Goal: Information Seeking & Learning: Learn about a topic

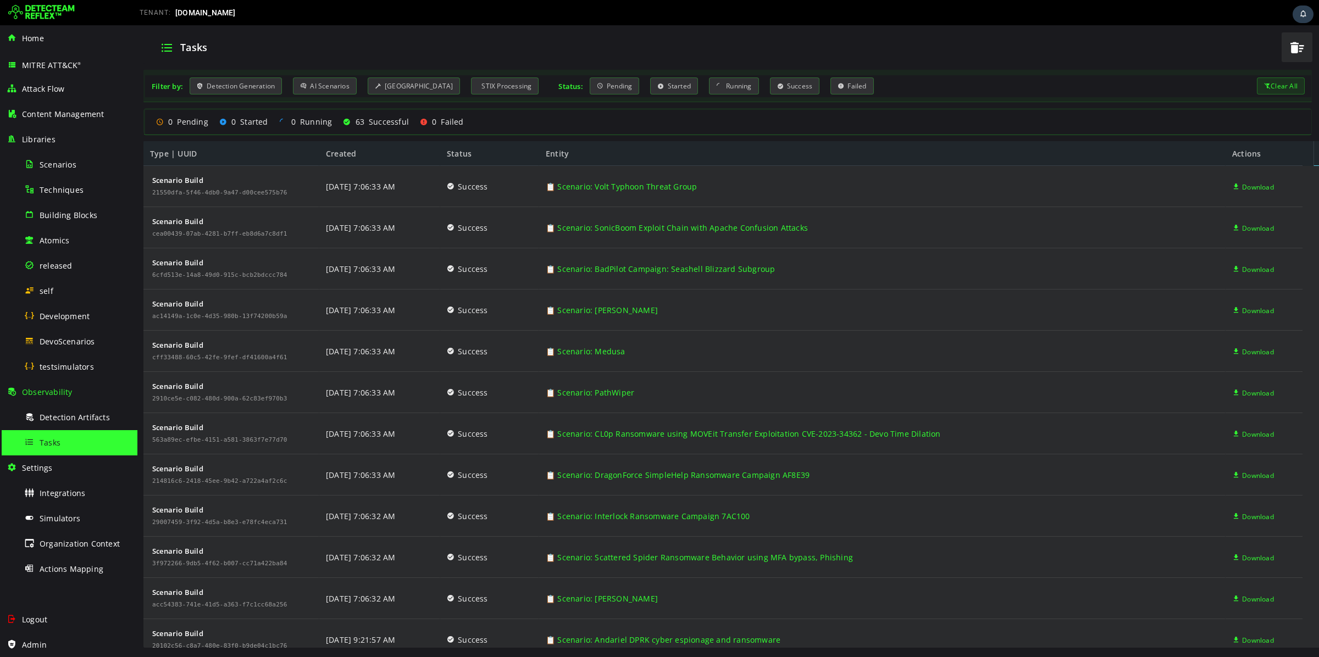
click at [38, 446] on div "Tasks" at bounding box center [77, 442] width 107 height 25
click at [76, 346] on span "DevoScenarios" at bounding box center [68, 341] width 56 height 10
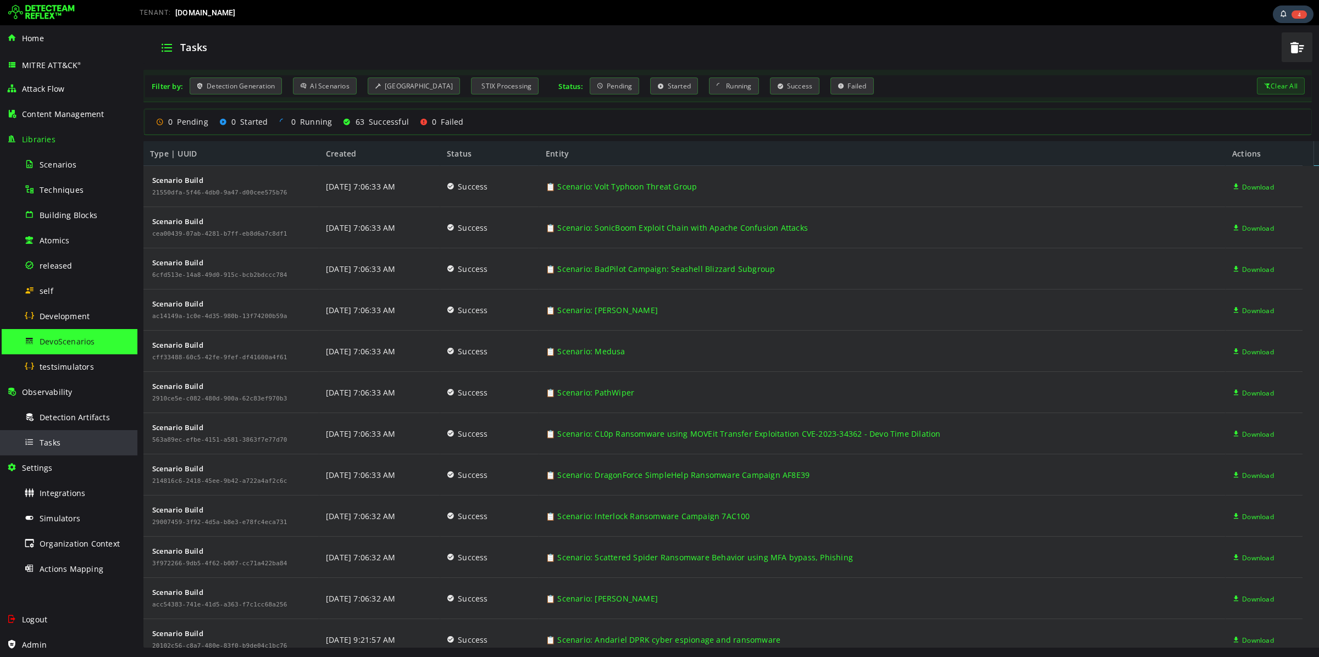
click at [69, 445] on div "Tasks" at bounding box center [77, 442] width 107 height 25
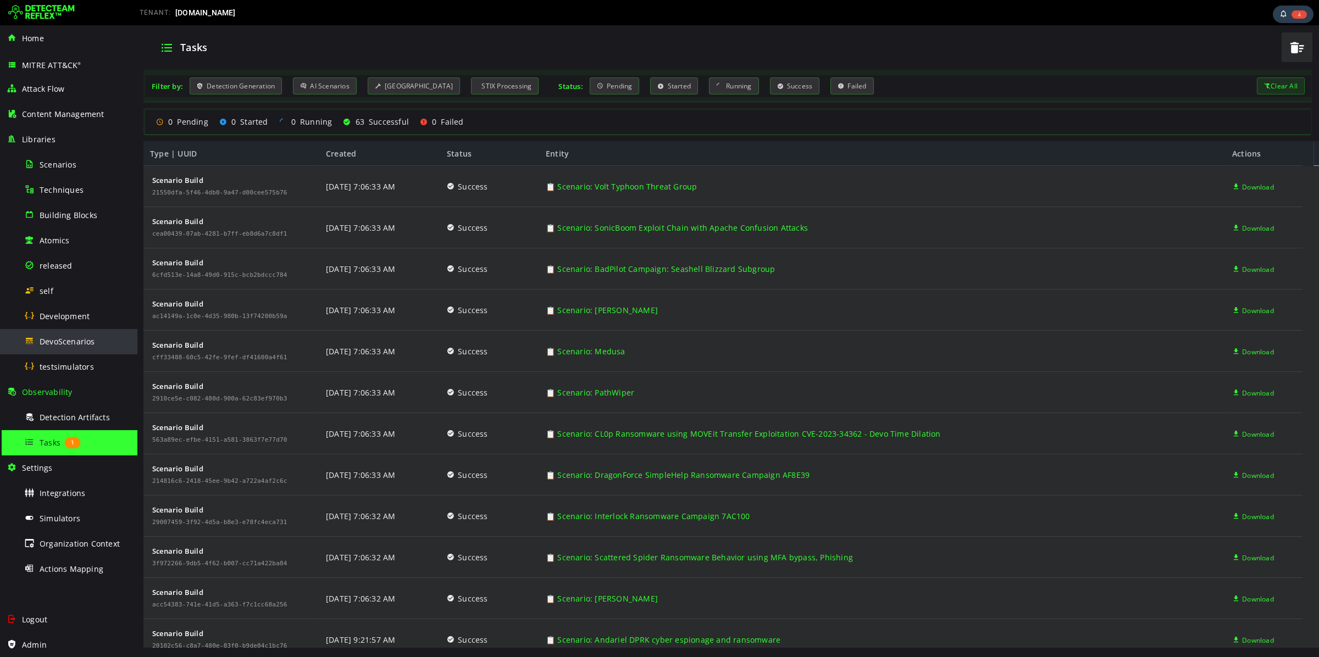
click at [73, 344] on span "DevoScenarios" at bounding box center [68, 341] width 56 height 10
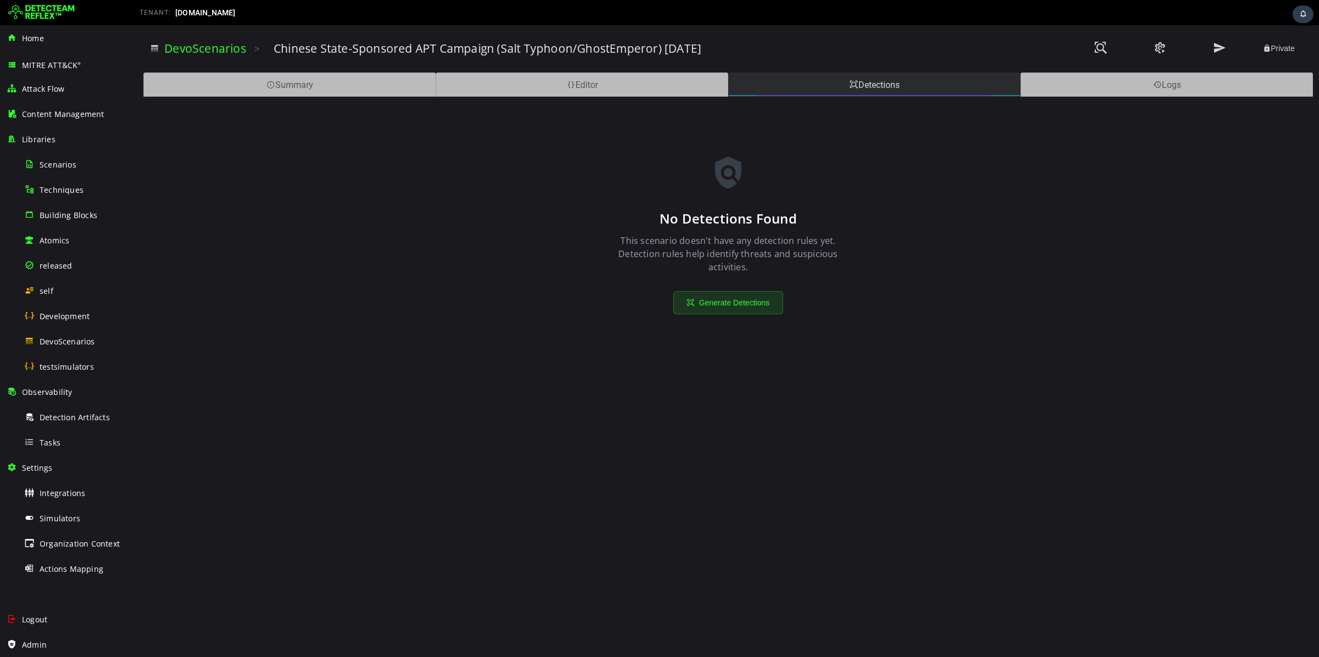
click at [862, 79] on div "Detections" at bounding box center [874, 85] width 292 height 24
click at [71, 440] on div "Tasks" at bounding box center [77, 442] width 107 height 25
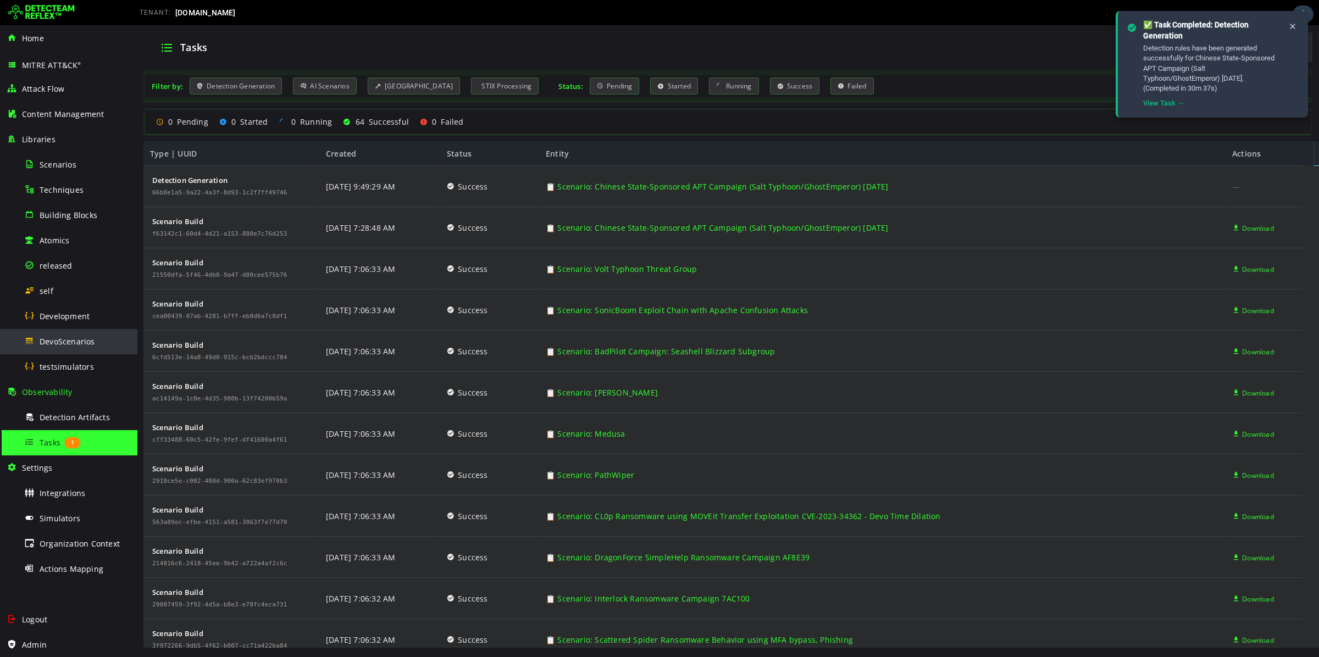
click at [62, 341] on span "DevoScenarios" at bounding box center [68, 341] width 56 height 10
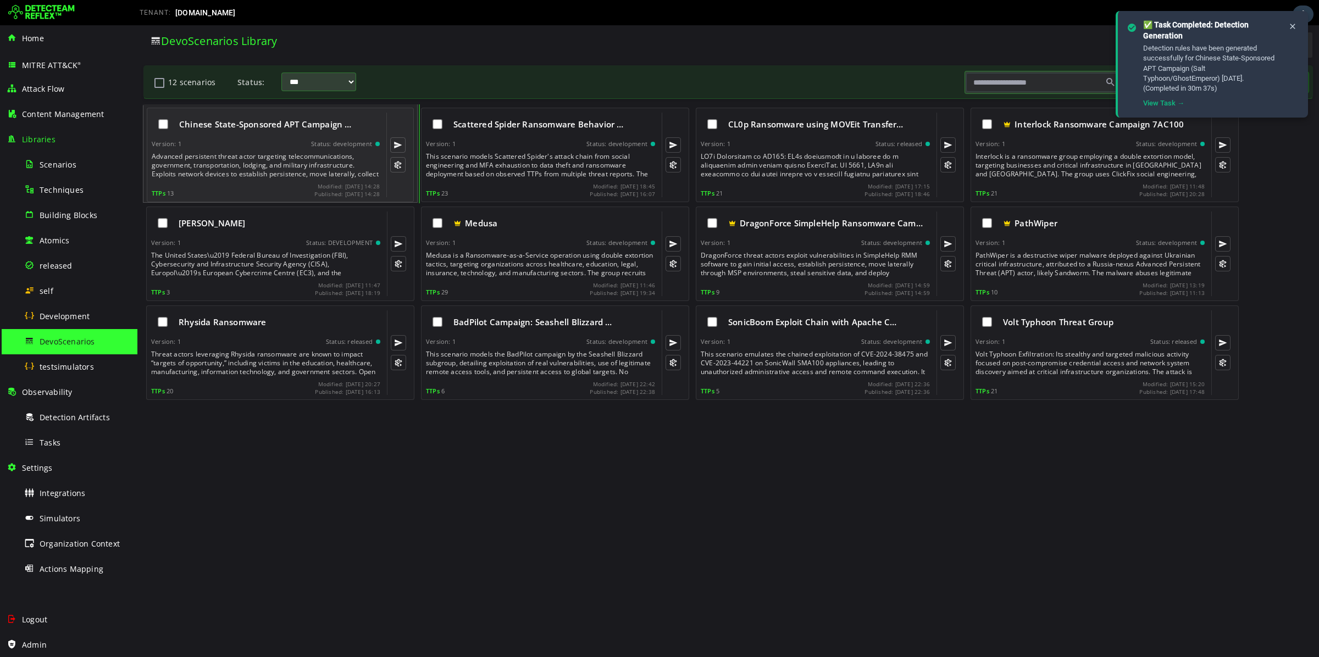
click at [274, 164] on div "Advanced persistent threat actor targeting telecommunications, government, tran…" at bounding box center [267, 165] width 230 height 26
click at [271, 158] on div "Advanced persistent threat actor targeting telecommunications, government, tran…" at bounding box center [267, 165] width 230 height 26
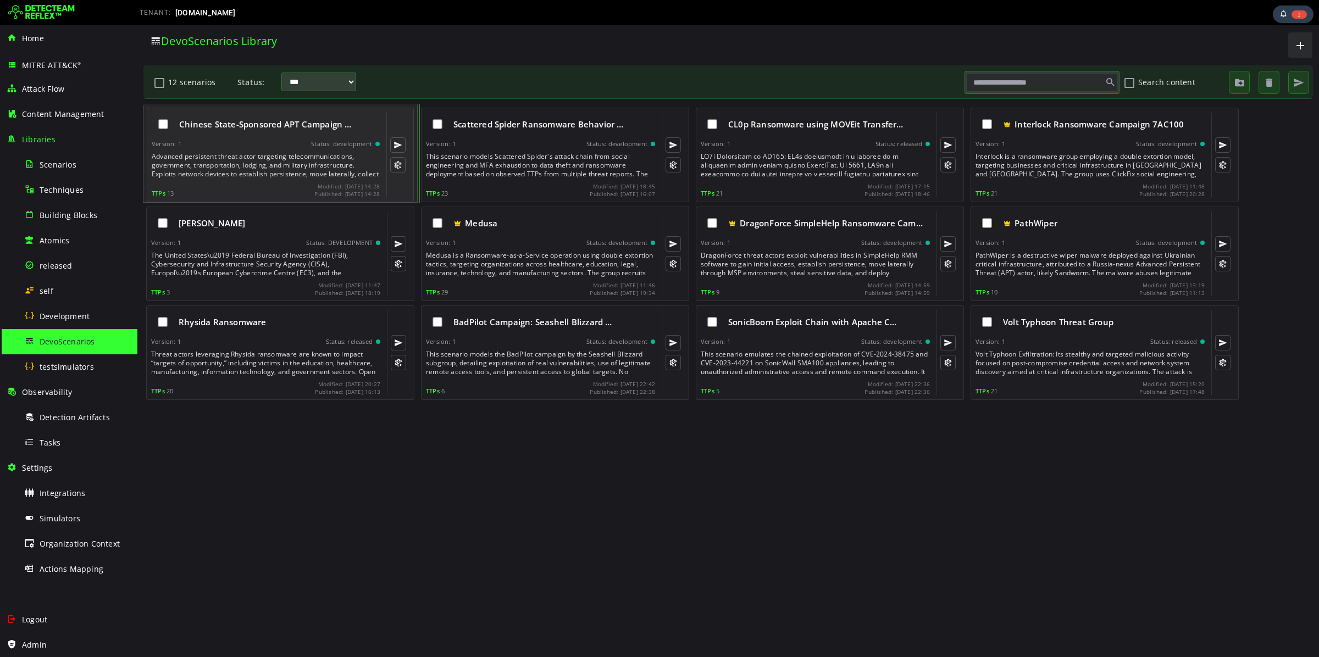
click at [268, 152] on div "Chinese State-Sponsored APT Campaign … Version: 1 Status: development Advanced …" at bounding box center [266, 155] width 228 height 85
click at [269, 152] on div "Chinese State-Sponsored APT Campaign … Version: 1 Status: development Advanced …" at bounding box center [266, 155] width 228 height 85
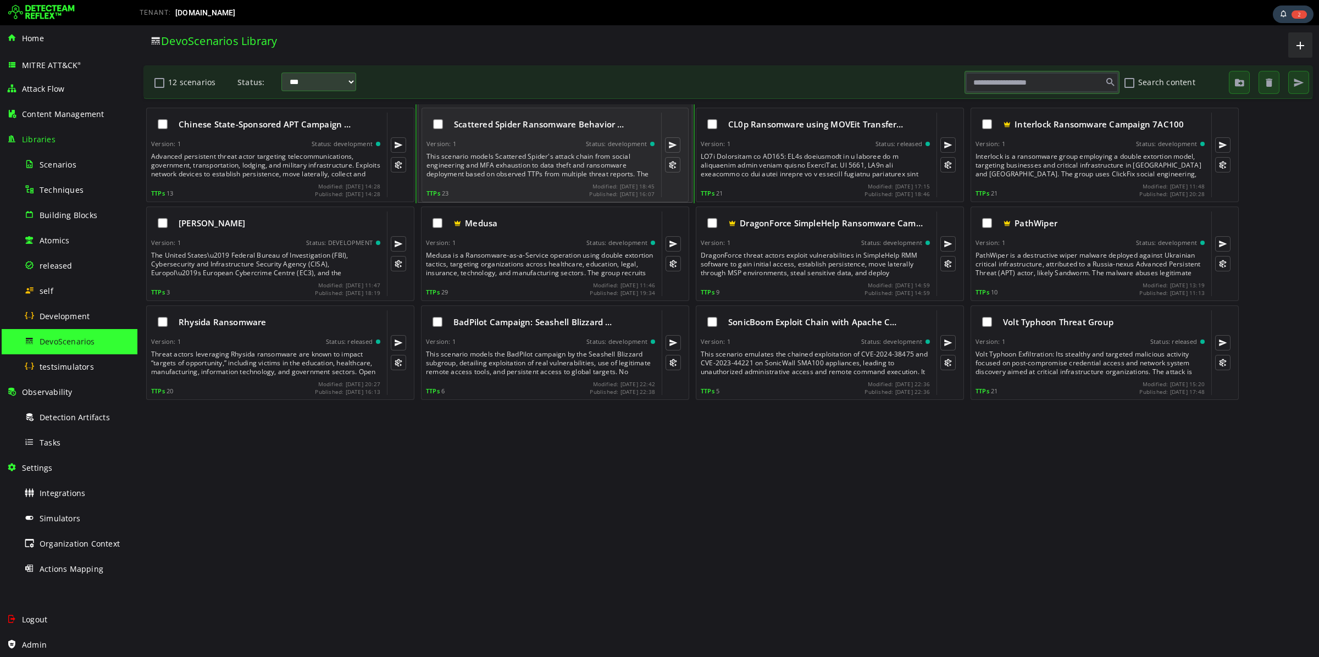
click at [559, 147] on div "Version: 1 Status: development" at bounding box center [541, 144] width 228 height 8
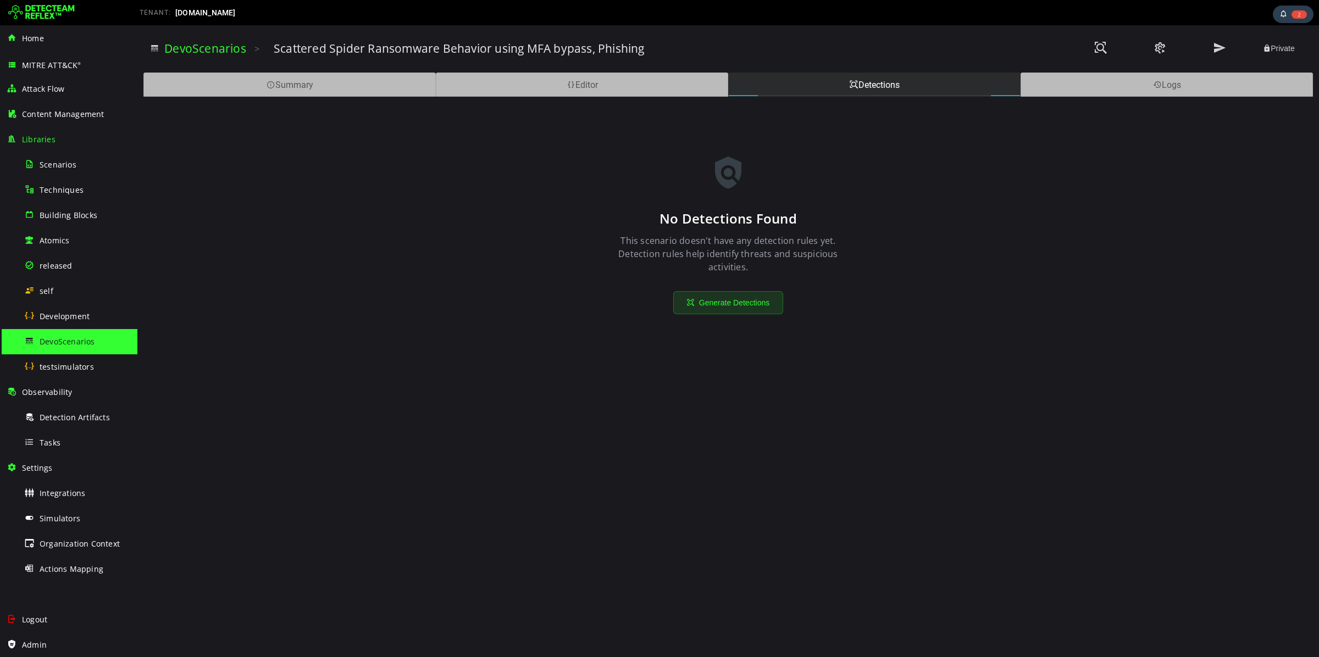
click at [52, 341] on span "DevoScenarios" at bounding box center [68, 341] width 56 height 10
drag, startPoint x: 52, startPoint y: 341, endPoint x: 48, endPoint y: 329, distance: 13.4
click at [50, 342] on span "DevoScenarios" at bounding box center [68, 341] width 56 height 10
click at [59, 336] on div "DevoScenarios" at bounding box center [77, 341] width 107 height 25
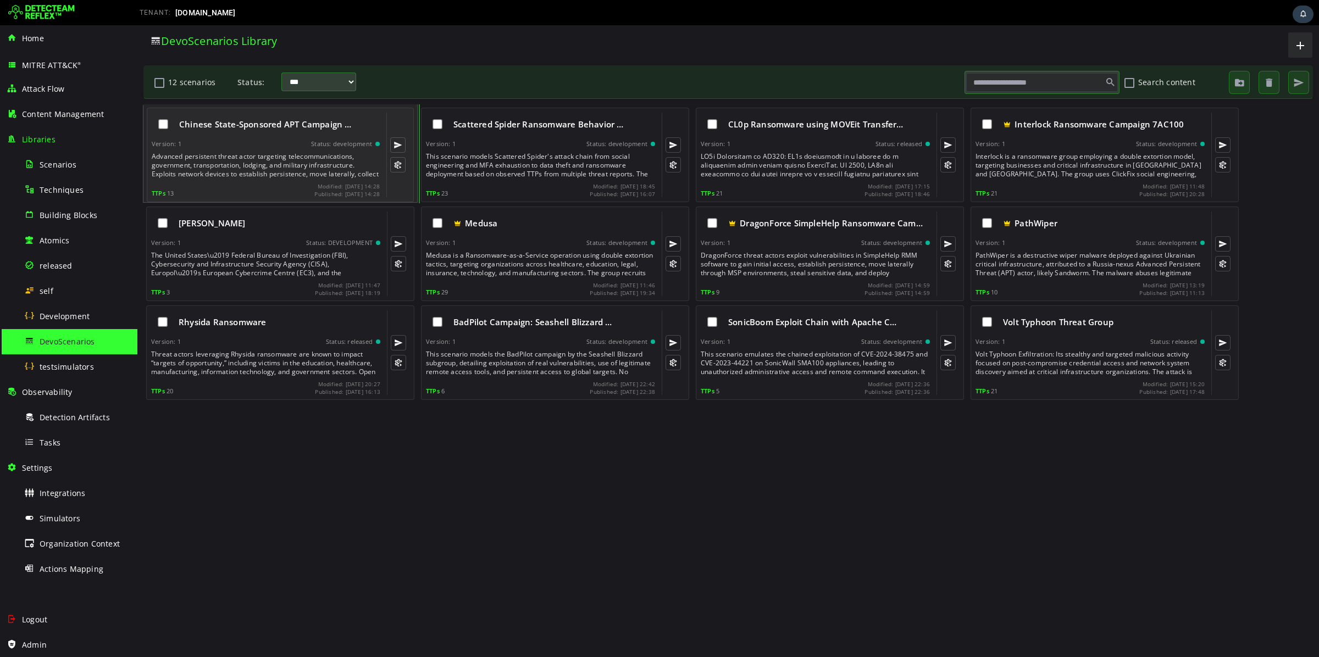
click at [276, 155] on div "Advanced persistent threat actor targeting telecommunications, government, tran…" at bounding box center [267, 165] width 230 height 26
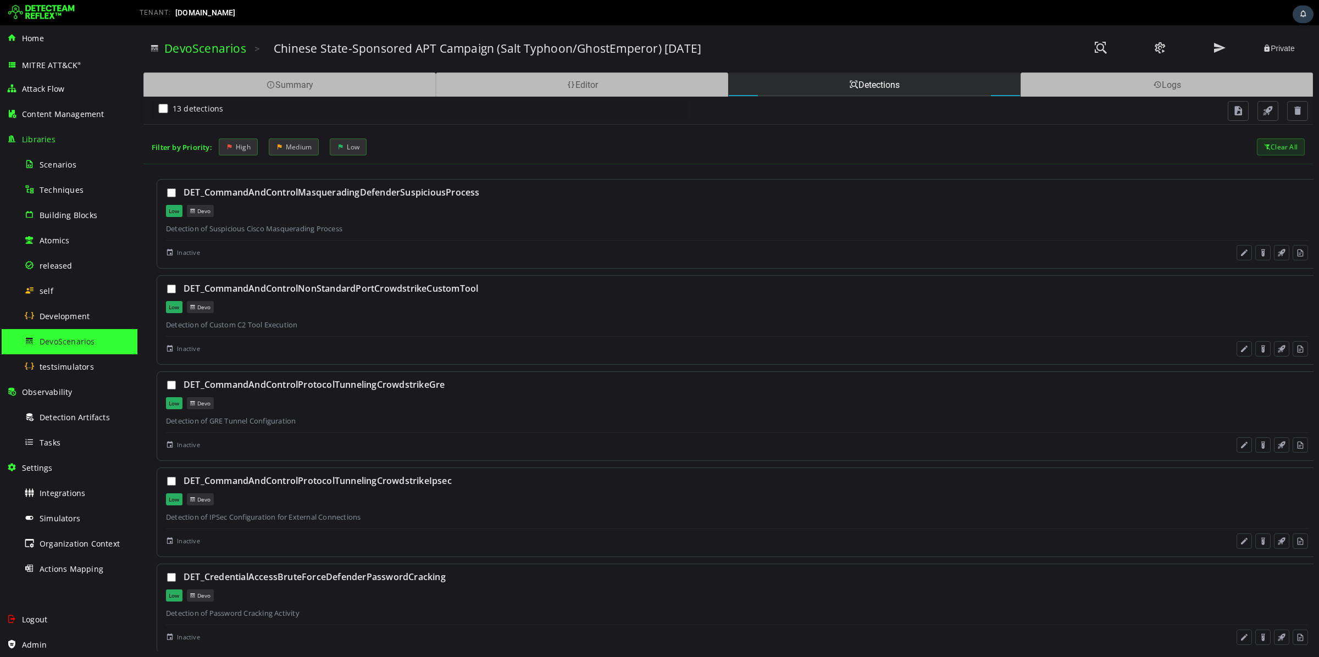
click at [161, 102] on div "13 detections" at bounding box center [420, 110] width 536 height 19
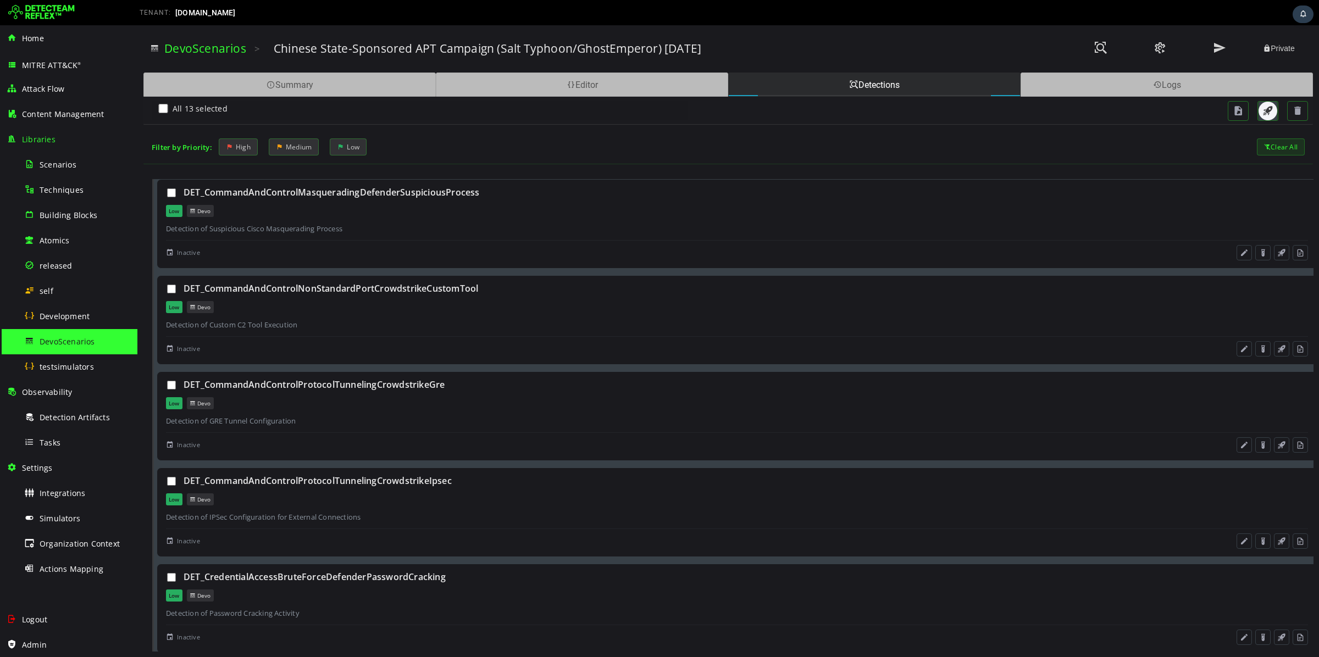
click at [1268, 108] on span "button" at bounding box center [1268, 111] width 11 height 11
click at [357, 86] on div "Summary" at bounding box center [289, 85] width 292 height 24
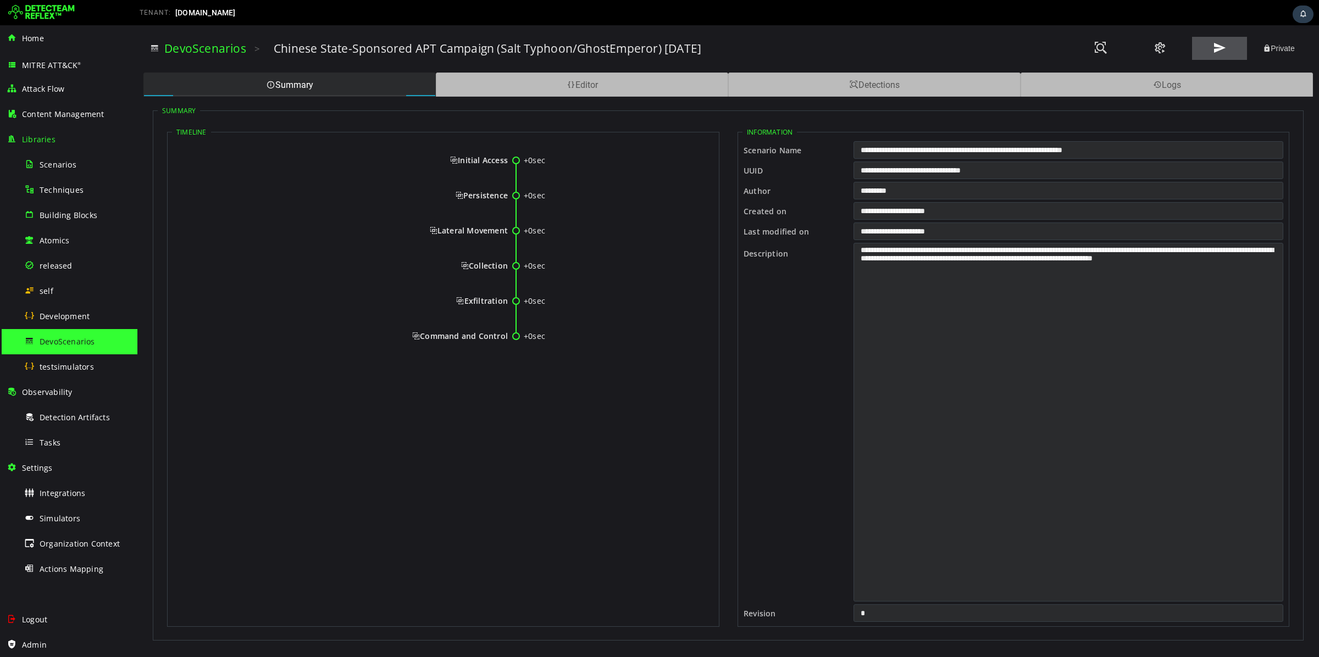
click at [1214, 56] on button at bounding box center [1219, 48] width 55 height 23
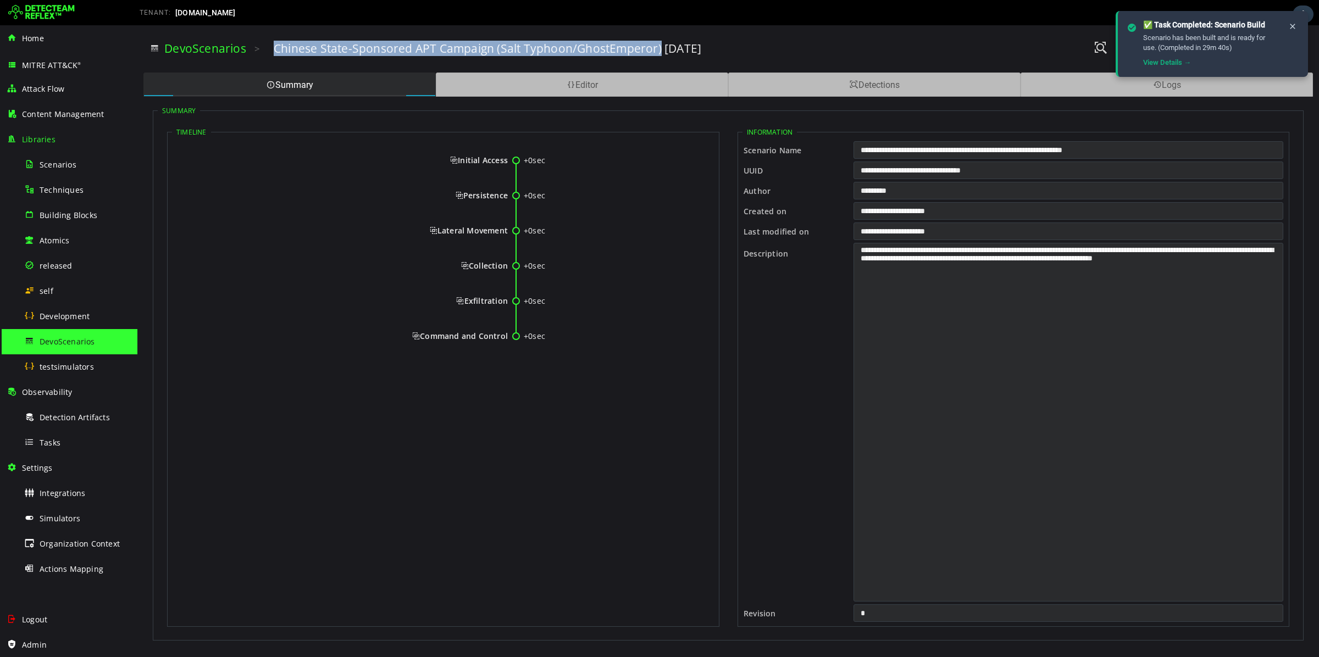
drag, startPoint x: 269, startPoint y: 51, endPoint x: 659, endPoint y: 59, distance: 389.3
click at [659, 59] on div "DevoScenarios > Chinese State-Sponsored APT Campaign (Salt Typhoon/GhostEmperor…" at bounding box center [728, 49] width 1157 height 30
copy h3 "Chinese State-Sponsored APT Campaign (Salt Typhoon/GhostEmperor)"
